Goal: Transaction & Acquisition: Download file/media

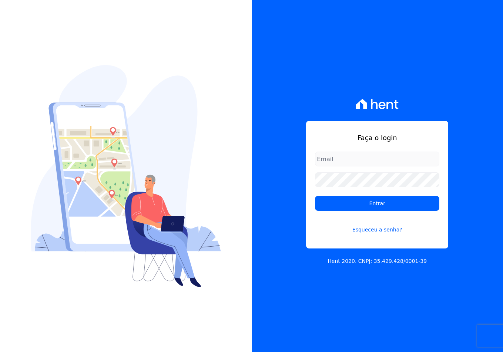
type input "[EMAIL_ADDRESS][DOMAIN_NAME]"
click at [361, 212] on form "[EMAIL_ADDRESS][DOMAIN_NAME] Entrar Esqueceu a senha?" at bounding box center [377, 197] width 124 height 91
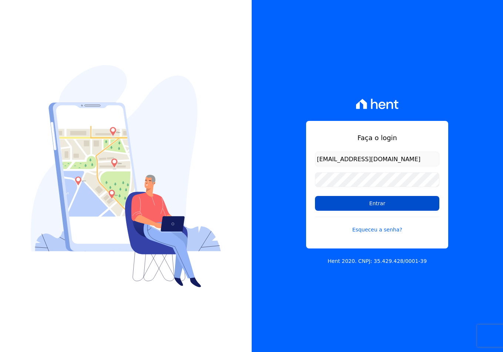
click at [356, 201] on input "Entrar" at bounding box center [377, 203] width 124 height 15
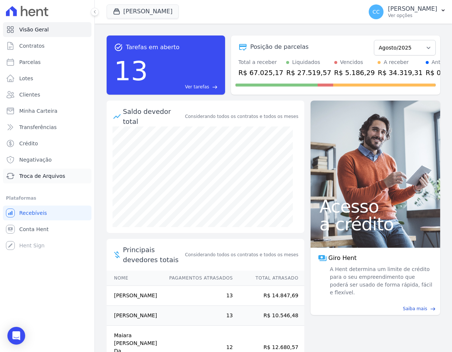
click at [54, 175] on span "Troca de Arquivos" at bounding box center [42, 175] width 46 height 7
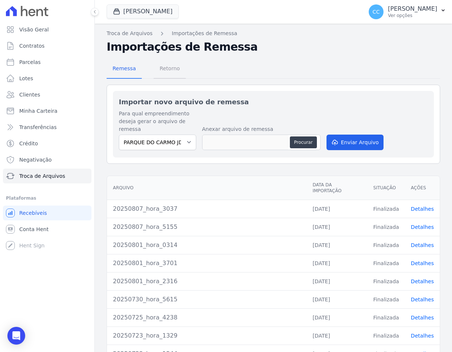
click at [160, 75] on span "Retorno" at bounding box center [169, 68] width 29 height 15
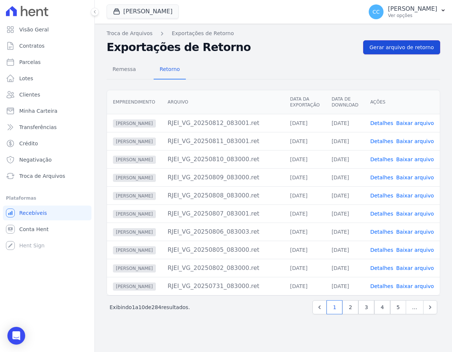
click at [401, 44] on span "Gerar arquivo de retorno" at bounding box center [401, 47] width 64 height 7
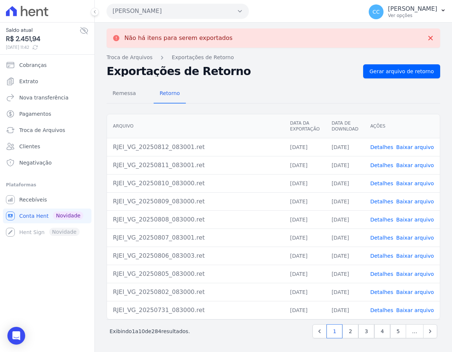
click at [147, 5] on button "Vivenci Guaianases" at bounding box center [178, 11] width 142 height 15
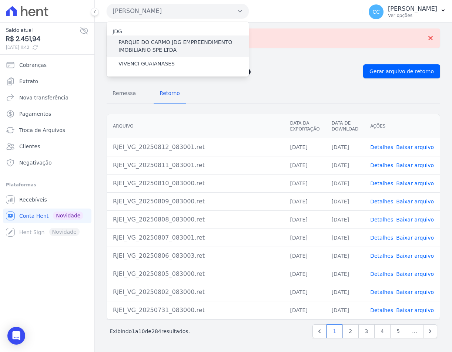
click at [134, 50] on label "PARQUE DO CARMO JDG EMPREENDIMENTO IMOBILIARIO SPE LTDA" at bounding box center [183, 46] width 130 height 16
click at [0, 0] on input "PARQUE DO CARMO JDG EMPREENDIMENTO IMOBILIARIO SPE LTDA" at bounding box center [0, 0] width 0 height 0
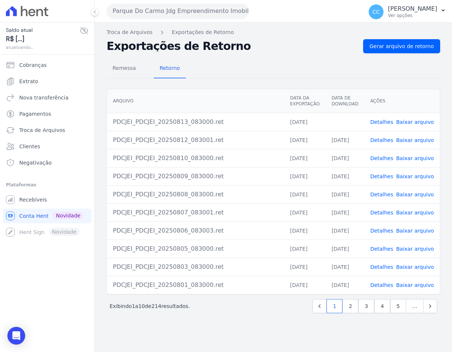
click at [414, 121] on link "Baixar arquivo" at bounding box center [415, 122] width 38 height 6
drag, startPoint x: 261, startPoint y: 68, endPoint x: 155, endPoint y: 0, distance: 125.7
click at [260, 69] on div "Remessa Retorno" at bounding box center [273, 68] width 333 height 19
